Goal: Navigation & Orientation: Go to known website

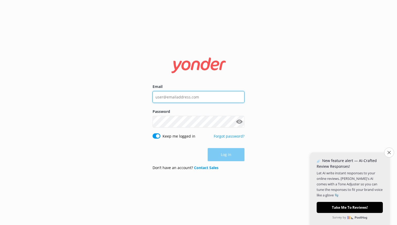
click at [205, 92] on input "Email" at bounding box center [199, 97] width 92 height 12
type input "[EMAIL_ADDRESS][DOMAIN_NAME]"
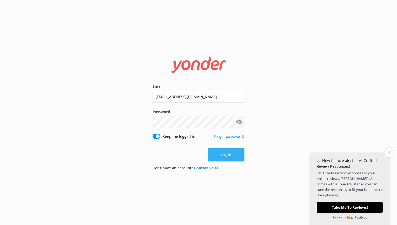
click at [220, 160] on button "Log in" at bounding box center [226, 154] width 37 height 13
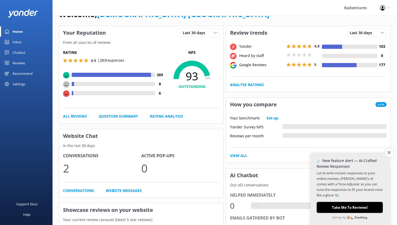
scroll to position [18, 0]
